Goal: Information Seeking & Learning: Find specific fact

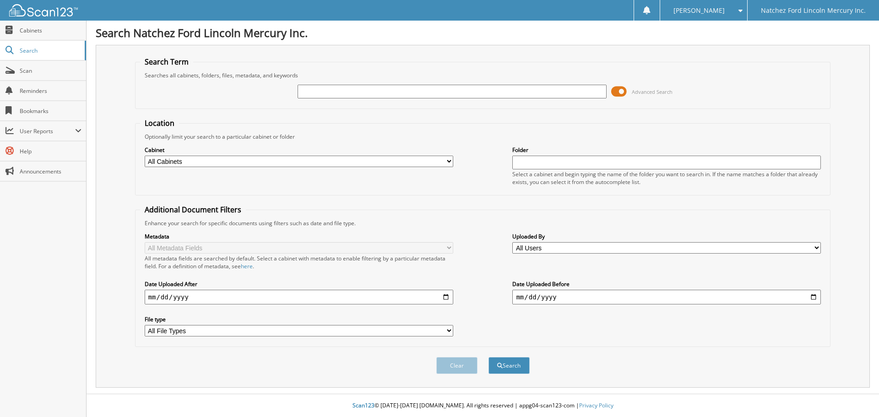
click at [327, 90] on input "text" at bounding box center [451, 92] width 308 height 14
type input "239835"
click at [488, 357] on button "Search" at bounding box center [508, 365] width 41 height 17
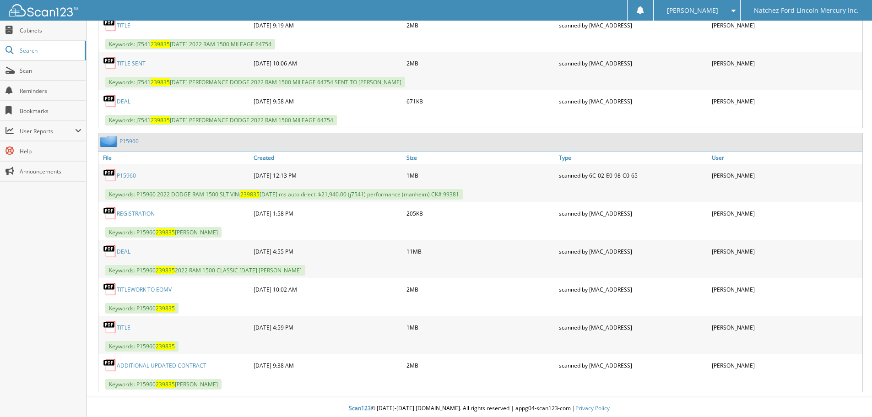
scroll to position [638, 0]
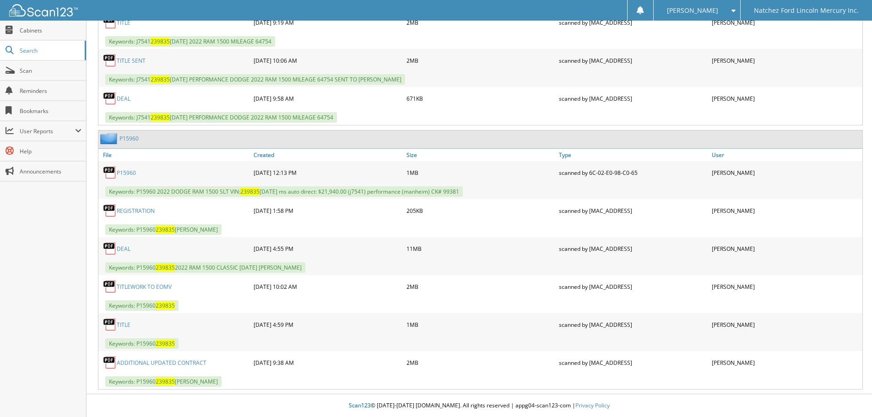
click at [130, 138] on link "P15960" at bounding box center [128, 139] width 19 height 8
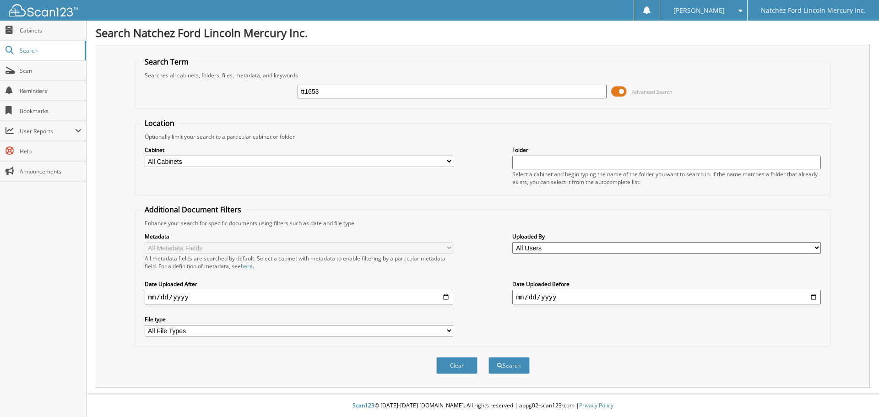
type input "tt1653"
click at [488, 357] on button "Search" at bounding box center [508, 365] width 41 height 17
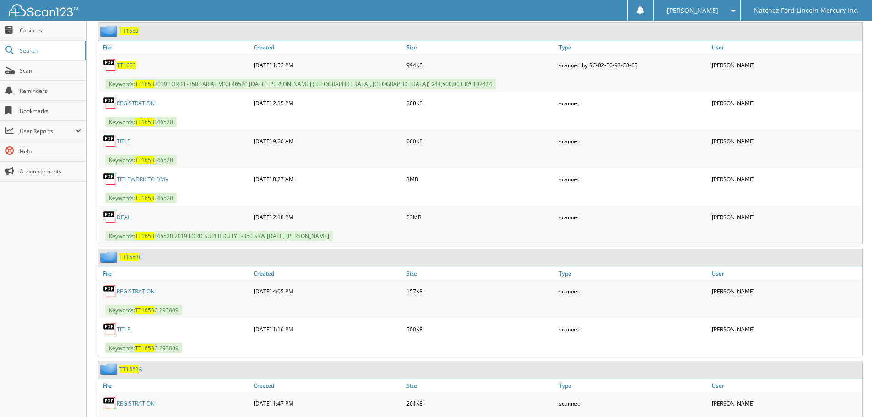
scroll to position [366, 0]
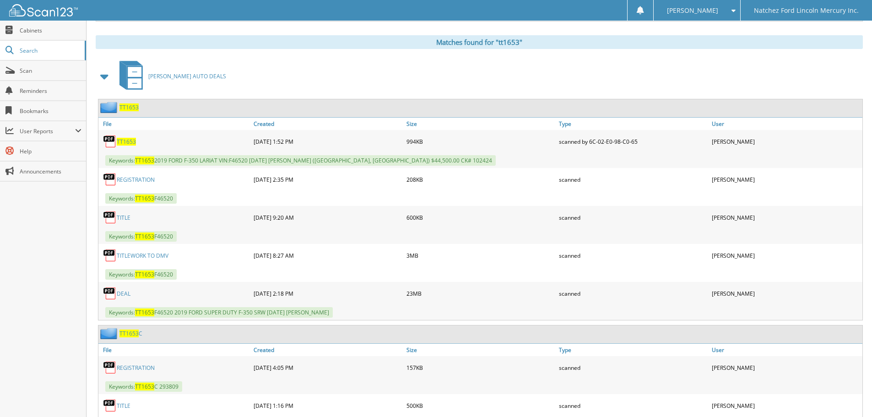
click at [125, 104] on span "TT1653" at bounding box center [128, 107] width 19 height 8
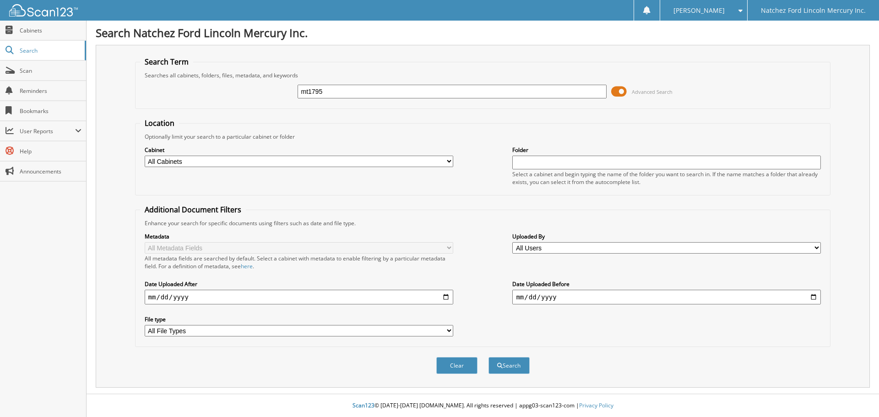
type input "mt1795"
click at [488, 357] on button "Search" at bounding box center [508, 365] width 41 height 17
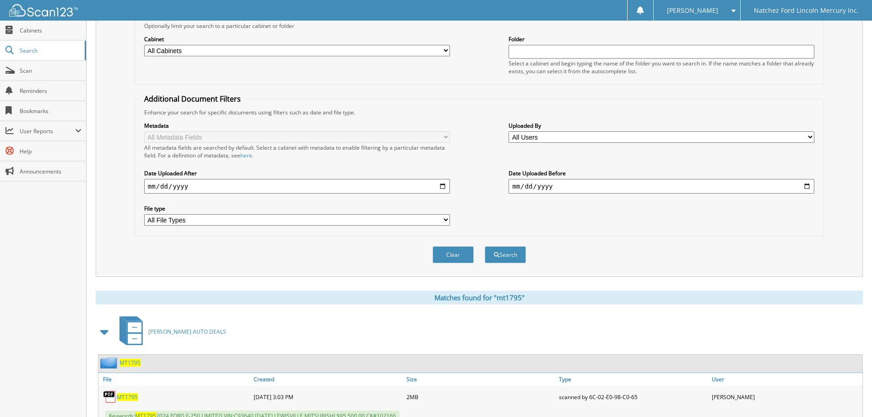
scroll to position [275, 0]
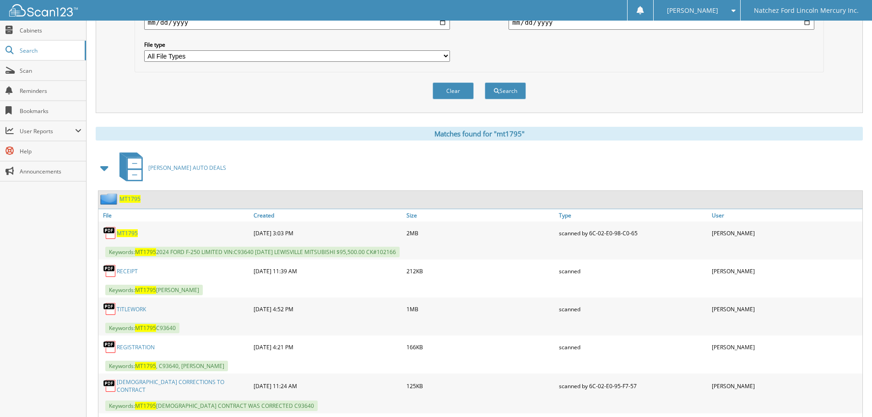
click at [135, 198] on span "MT1795" at bounding box center [129, 199] width 21 height 8
